Goal: Task Accomplishment & Management: Manage account settings

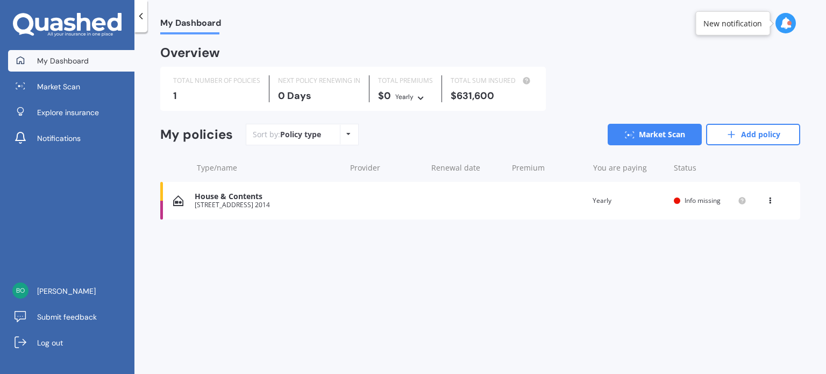
click at [262, 205] on div "[STREET_ADDRESS] 2014" at bounding box center [267, 205] width 145 height 8
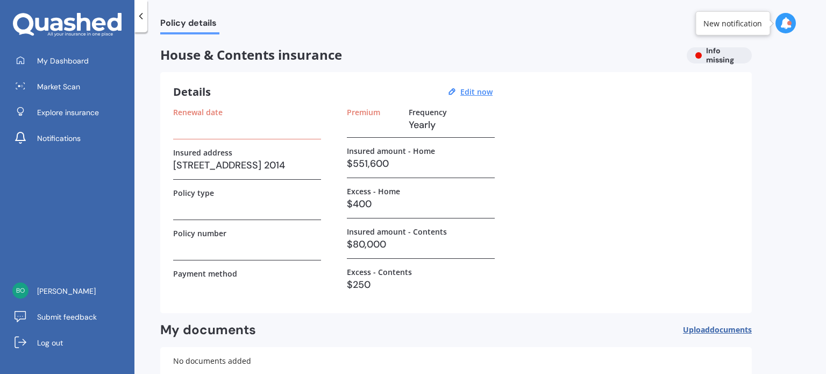
click at [340, 202] on div "Renewal date Insured address [STREET_ADDRESS] 2014 Policy type Policy number Pa…" at bounding box center [456, 204] width 566 height 193
click at [483, 88] on u "Edit now" at bounding box center [476, 92] width 32 height 10
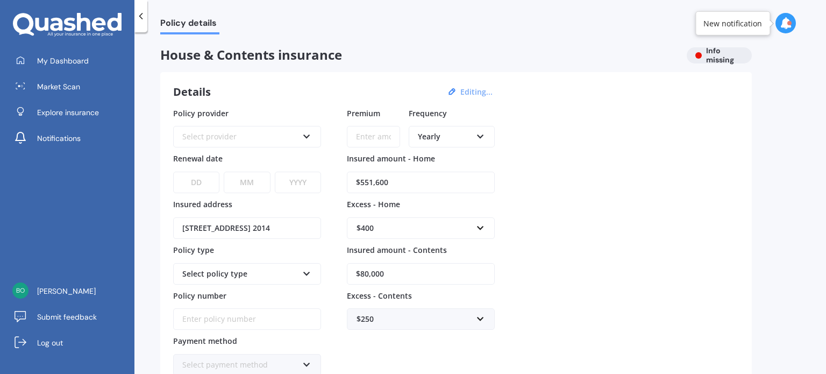
click at [366, 131] on input "Premium" at bounding box center [373, 137] width 53 height 22
drag, startPoint x: 366, startPoint y: 131, endPoint x: 286, endPoint y: 160, distance: 85.4
click at [286, 160] on div "Policy provider Select provider AA AMI AMP ANZ ASB Ando BNZ Co-Operative Bank F…" at bounding box center [456, 242] width 566 height 268
click at [480, 137] on icon at bounding box center [480, 135] width 9 height 8
drag, startPoint x: 447, startPoint y: 217, endPoint x: 672, endPoint y: 90, distance: 258.2
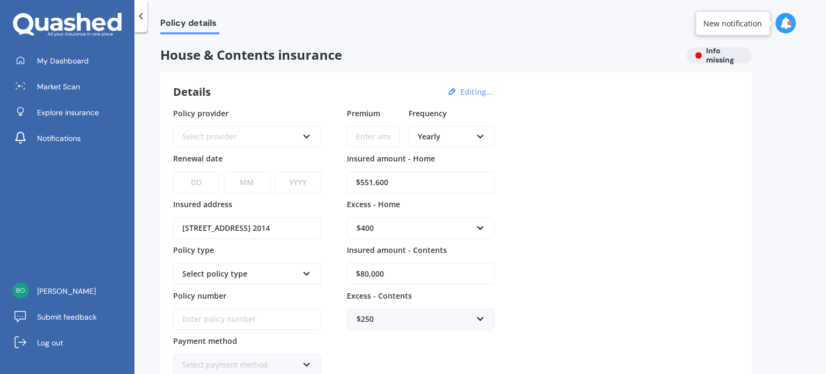
click at [672, 90] on div "Details Editing..." at bounding box center [456, 92] width 566 height 14
drag, startPoint x: 644, startPoint y: 107, endPoint x: 482, endPoint y: 136, distance: 164.4
click at [482, 136] on div "Policy provider Select provider AA AMI AMP ANZ ASB Ando BNZ Co-Operative Bank F…" at bounding box center [456, 242] width 566 height 268
click at [482, 136] on icon at bounding box center [480, 135] width 9 height 8
click at [442, 210] on span "Monthly" at bounding box center [433, 215] width 30 height 10
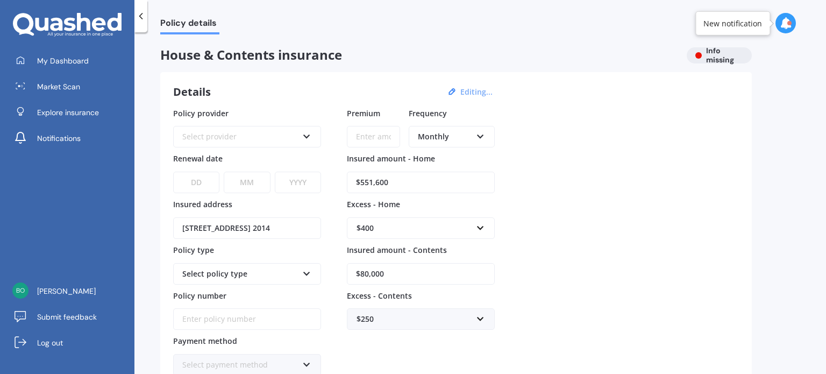
click at [442, 210] on div "$400 $300 $400 $500 $750 $1,000 $2,000 $2,500" at bounding box center [421, 221] width 148 height 35
click at [356, 134] on input "Premium" at bounding box center [373, 137] width 53 height 22
click at [498, 81] on div "Details Editing... Policy provider Select provider AA AMI AMP ANZ ASB Ando BNZ …" at bounding box center [456, 251] width 592 height 359
click at [479, 90] on button "Editing..." at bounding box center [476, 92] width 39 height 10
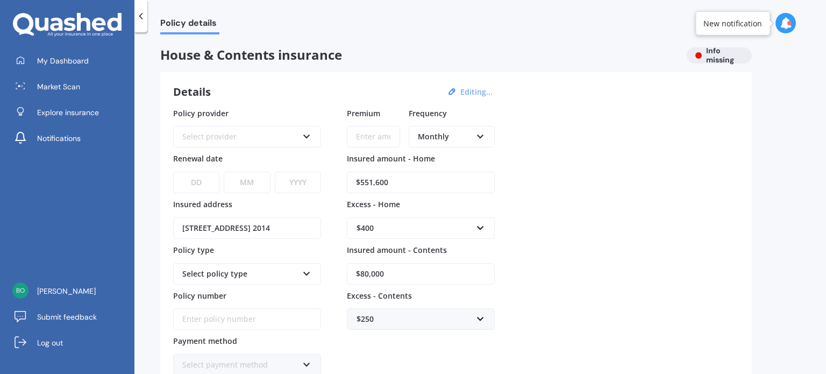
click at [473, 90] on button "Editing..." at bounding box center [476, 92] width 39 height 10
click at [466, 105] on div "Details Editing... Policy provider Select provider AA AMI AMP ANZ ASB Ando BNZ …" at bounding box center [456, 251] width 592 height 359
click at [471, 89] on button "Editing..." at bounding box center [476, 92] width 39 height 10
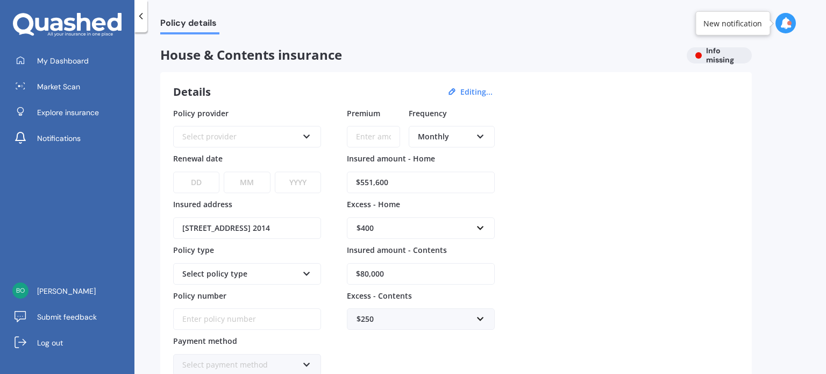
click at [393, 176] on input "$551,600" at bounding box center [421, 183] width 148 height 22
type input "$5"
type input "$24,000"
click at [379, 230] on div "$400" at bounding box center [415, 228] width 116 height 12
click at [543, 232] on div "Policy provider Select provider AA AMI AMP ANZ ASB Ando BNZ Co-Operative Bank F…" at bounding box center [456, 242] width 566 height 268
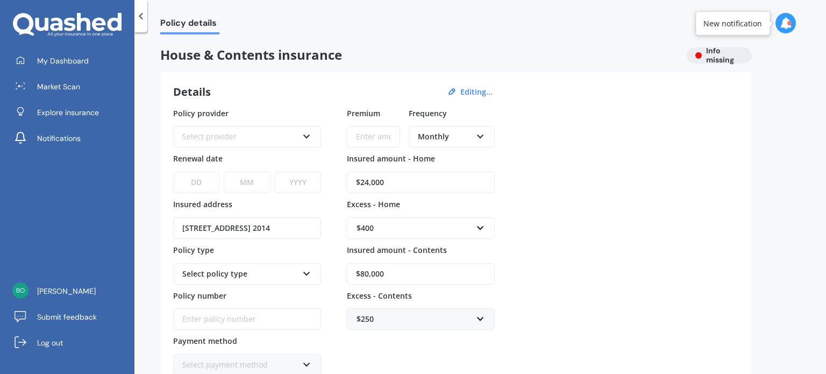
click at [385, 271] on input "$80,000" at bounding box center [421, 274] width 148 height 22
type input "$8"
type input "$27,000"
click at [381, 188] on input "$24,000" at bounding box center [421, 183] width 148 height 22
click at [463, 214] on div "$400 $300 $400 $500 $750 $1,000 $2,000 $2,500" at bounding box center [421, 221] width 148 height 35
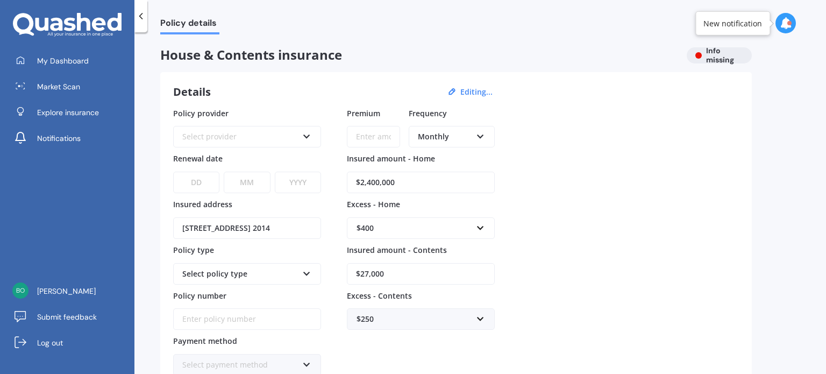
click at [400, 178] on input "$2,400,000" at bounding box center [421, 183] width 148 height 22
type input "$240,000"
click at [482, 211] on div "$400 $300 $400 $500 $750 $1,000 $2,000 $2,500" at bounding box center [421, 221] width 148 height 35
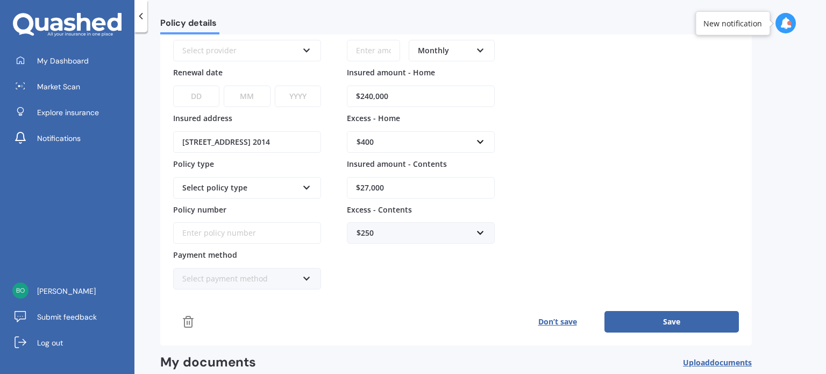
scroll to position [108, 0]
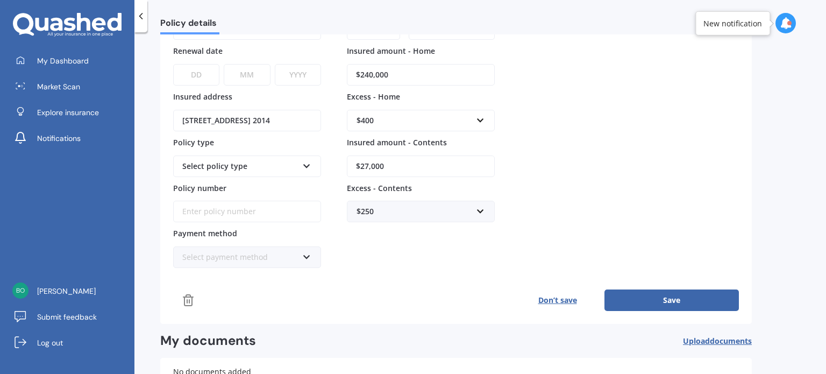
click at [671, 304] on button "Save" at bounding box center [672, 300] width 134 height 22
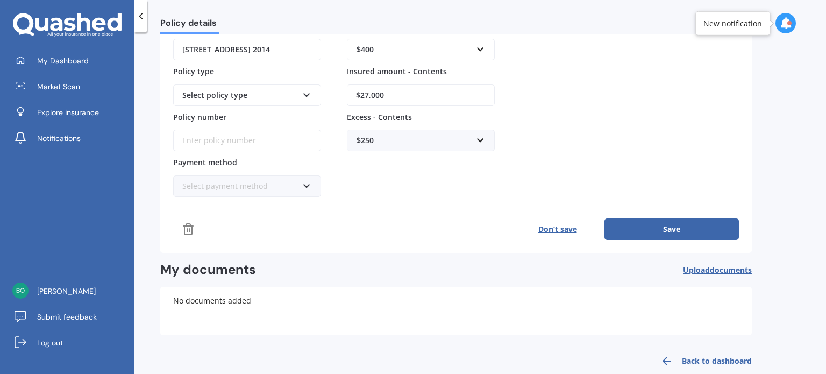
scroll to position [195, 0]
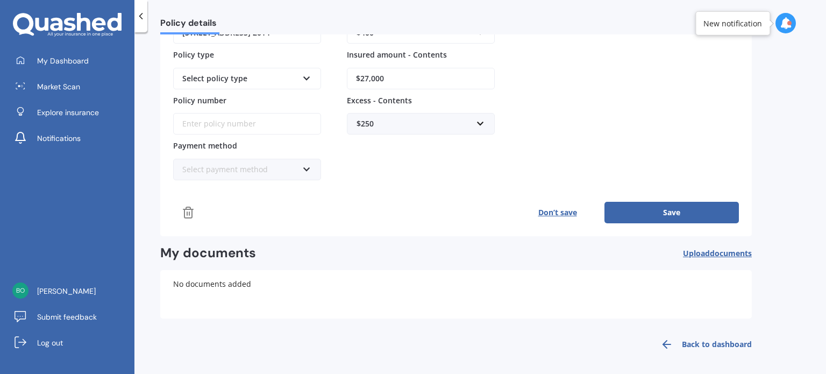
click at [704, 341] on link "Back to dashboard" at bounding box center [703, 344] width 98 height 26
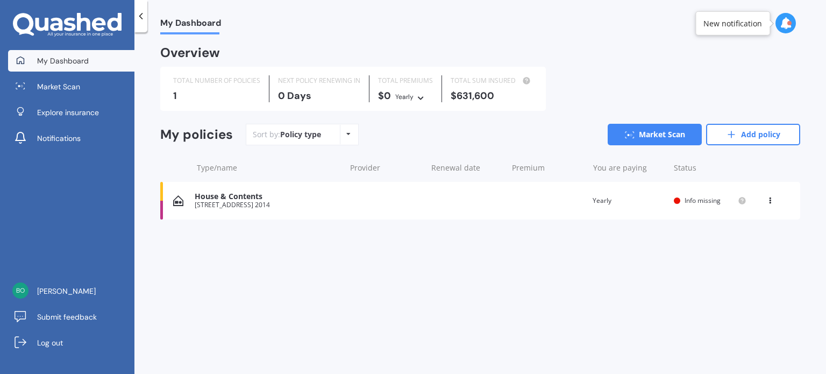
click at [704, 341] on div "My Dashboard Overview TOTAL NUMBER OF POLICIES 1 NEXT POLICY RENEWING [DATE] TO…" at bounding box center [480, 205] width 692 height 342
click at [582, 102] on div "TOTAL NUMBER OF POLICIES 1 NEXT POLICY RENEWING [DATE] TOTAL PREMIUMS $0 Yearly…" at bounding box center [480, 89] width 640 height 44
click at [652, 133] on link "Market Scan" at bounding box center [655, 135] width 94 height 22
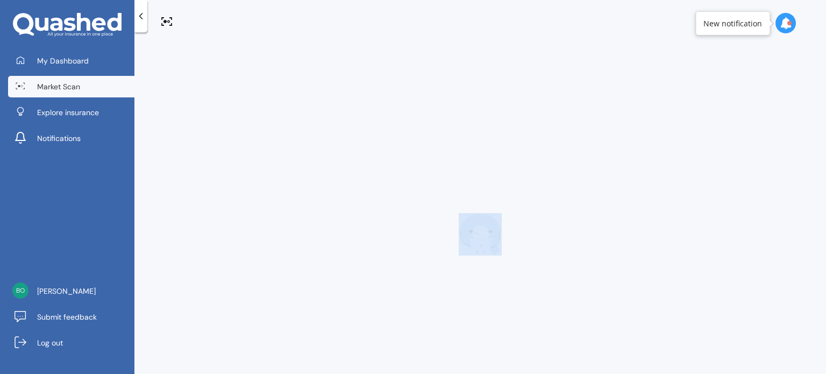
click at [652, 133] on div at bounding box center [480, 234] width 640 height 374
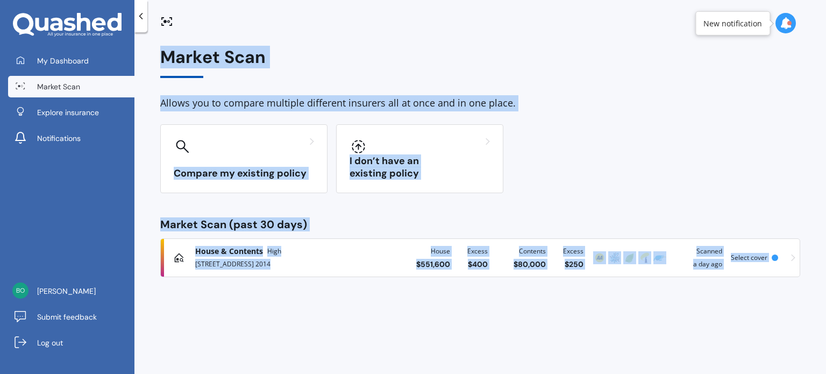
click at [758, 251] on div "House & Contents High [STREET_ADDRESS] 2014 House $ 551,600 Excess $ 400 Conten…" at bounding box center [480, 257] width 630 height 32
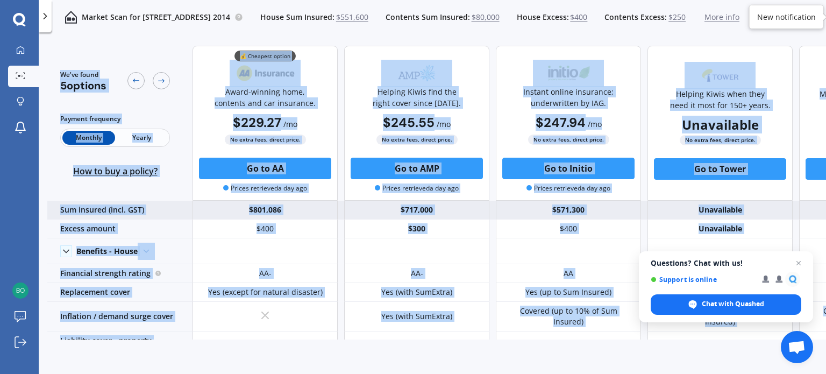
click at [506, 218] on div "$571,300" at bounding box center [568, 210] width 145 height 19
